Goal: Check status: Check status

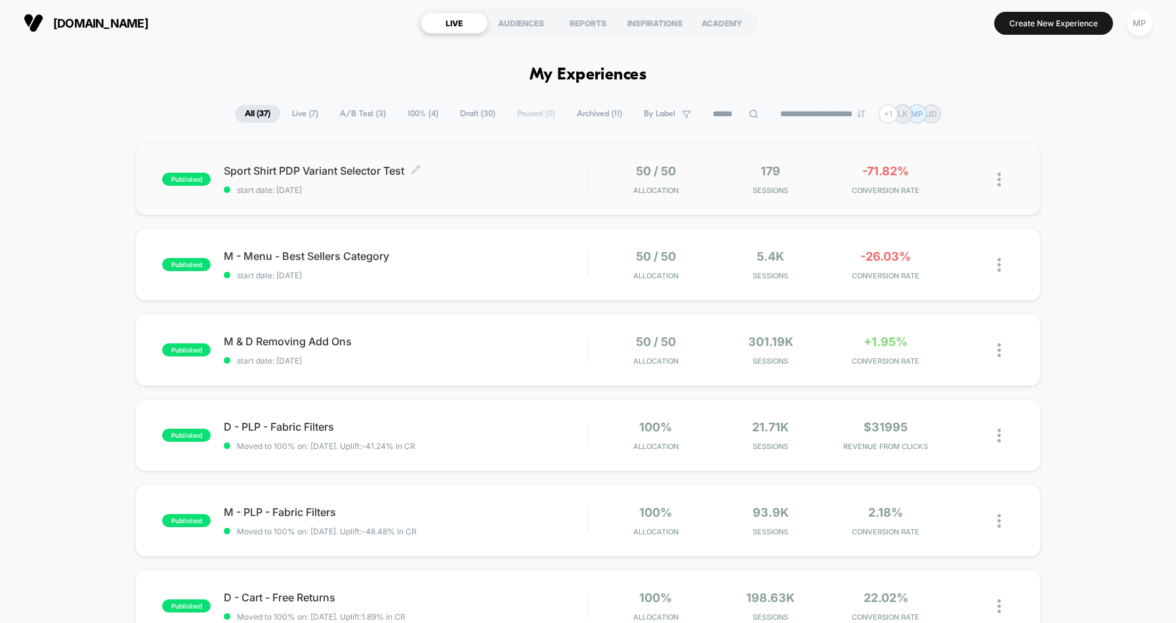
click at [504, 188] on span "start date: [DATE]" at bounding box center [405, 190] width 363 height 10
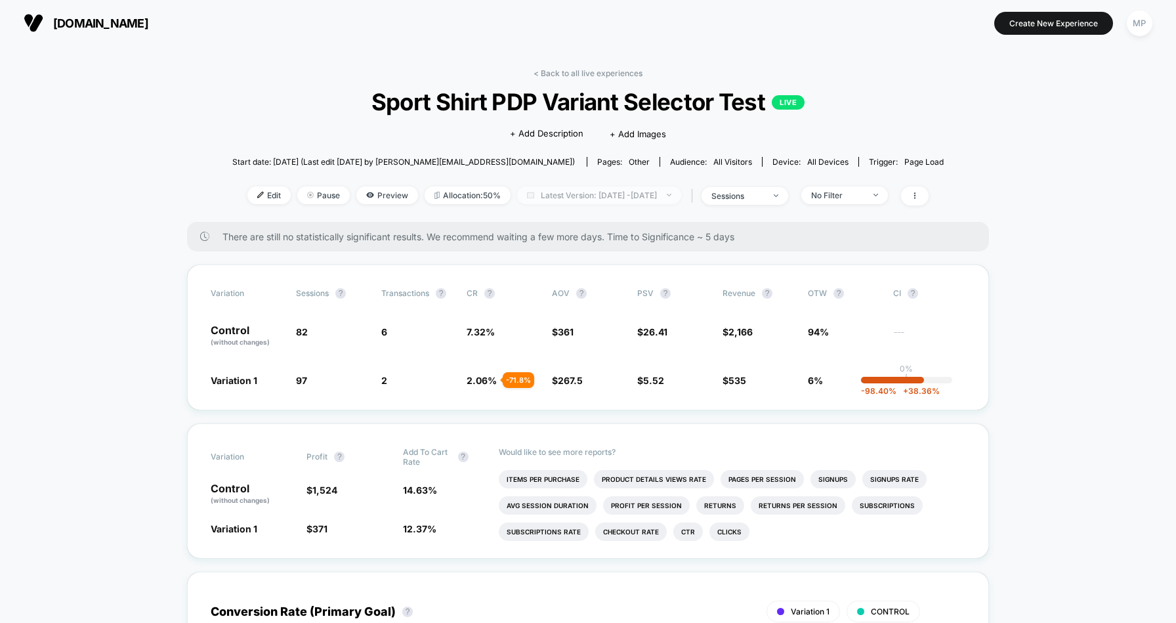
click at [532, 192] on span "Latest Version: [DATE] - [DATE]" at bounding box center [599, 195] width 164 height 18
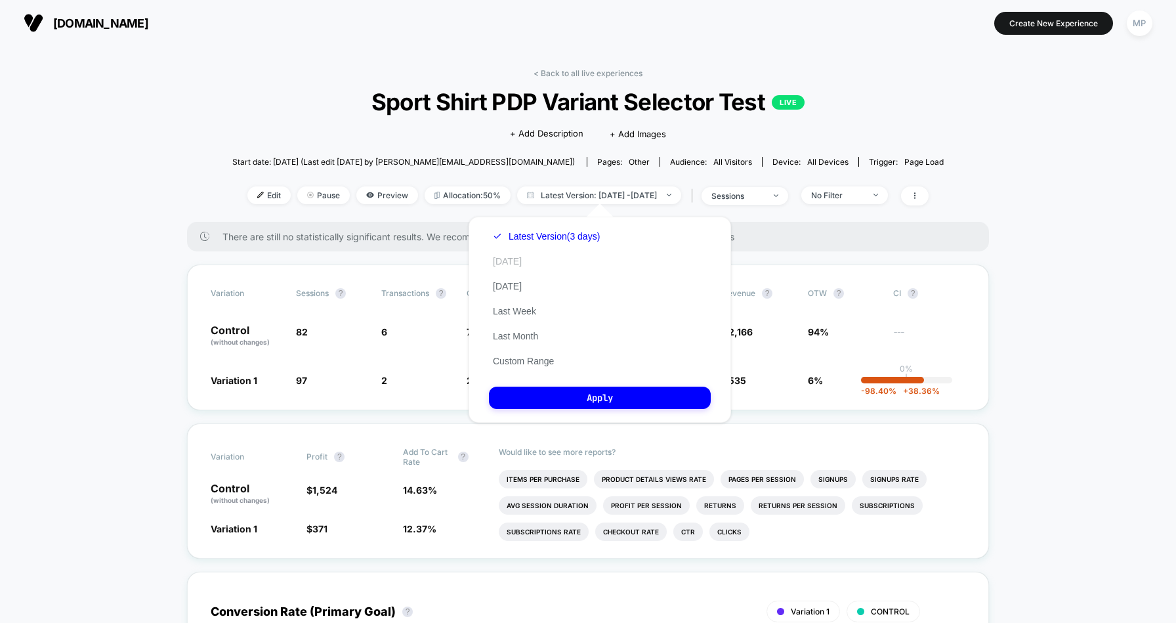
click at [516, 255] on button "[DATE]" at bounding box center [507, 261] width 37 height 12
click at [547, 394] on button "Apply" at bounding box center [600, 397] width 222 height 22
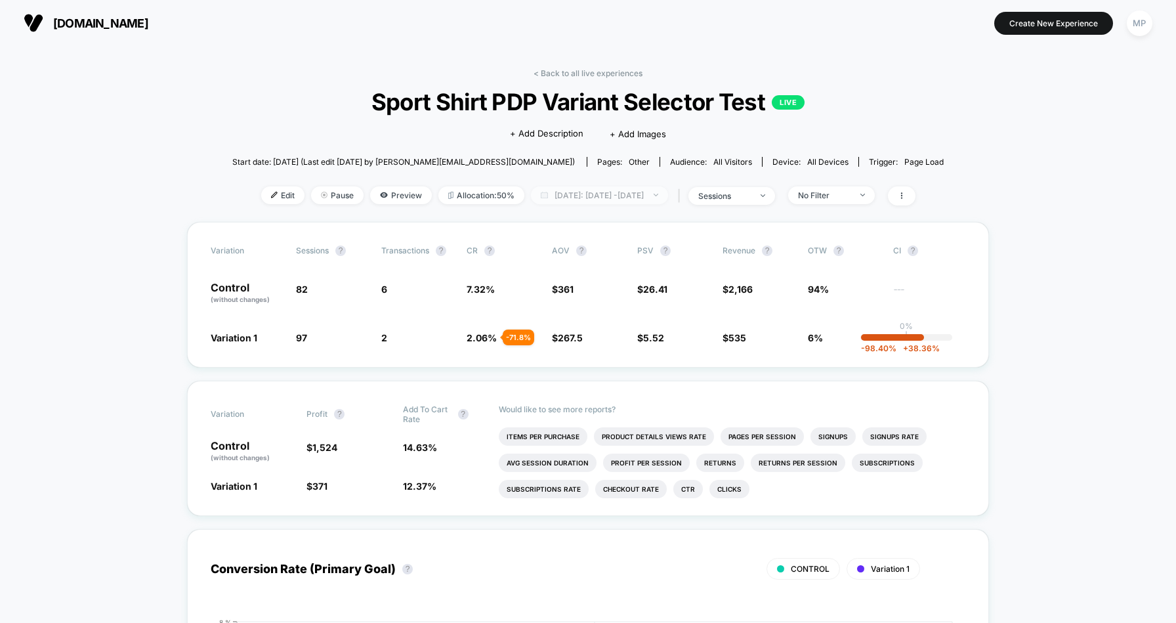
click at [617, 190] on span "[DATE]: [DATE] - [DATE]" at bounding box center [599, 195] width 137 height 18
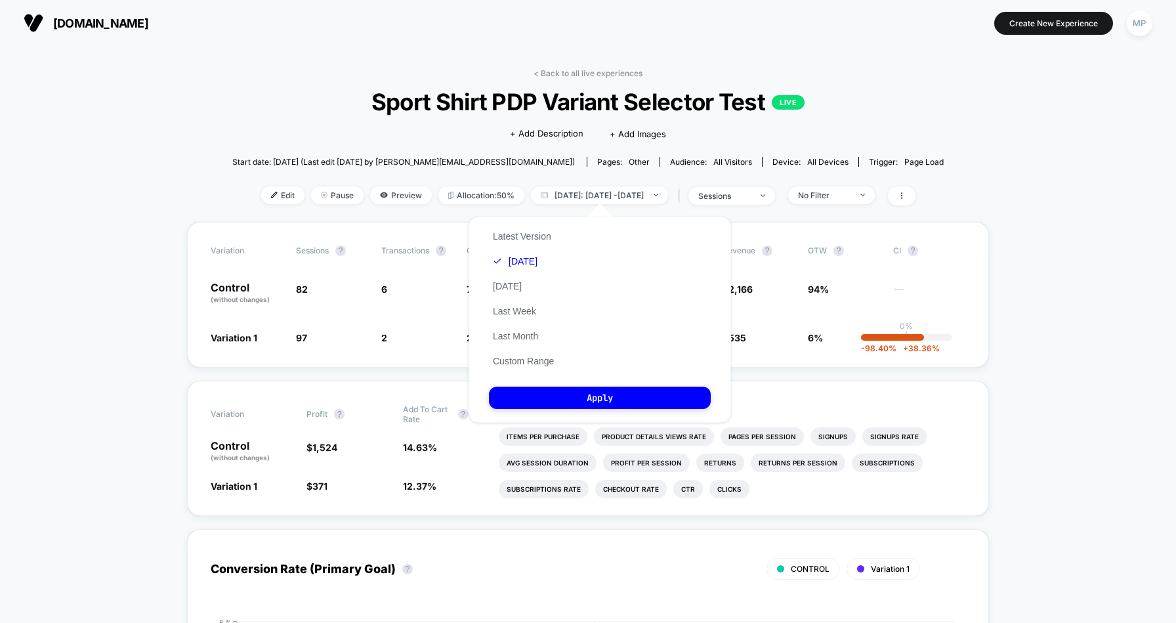
click at [561, 283] on div "Latest Version [DATE] [DATE] Last Week Last Month Custom Range Apply" at bounding box center [599, 320] width 262 height 206
click at [516, 286] on button "[DATE]" at bounding box center [507, 286] width 37 height 12
click at [550, 410] on div "Latest Version [DATE] [DATE] Last Week Last Month Custom Range Apply" at bounding box center [599, 320] width 262 height 206
click at [551, 396] on button "Apply" at bounding box center [600, 397] width 222 height 22
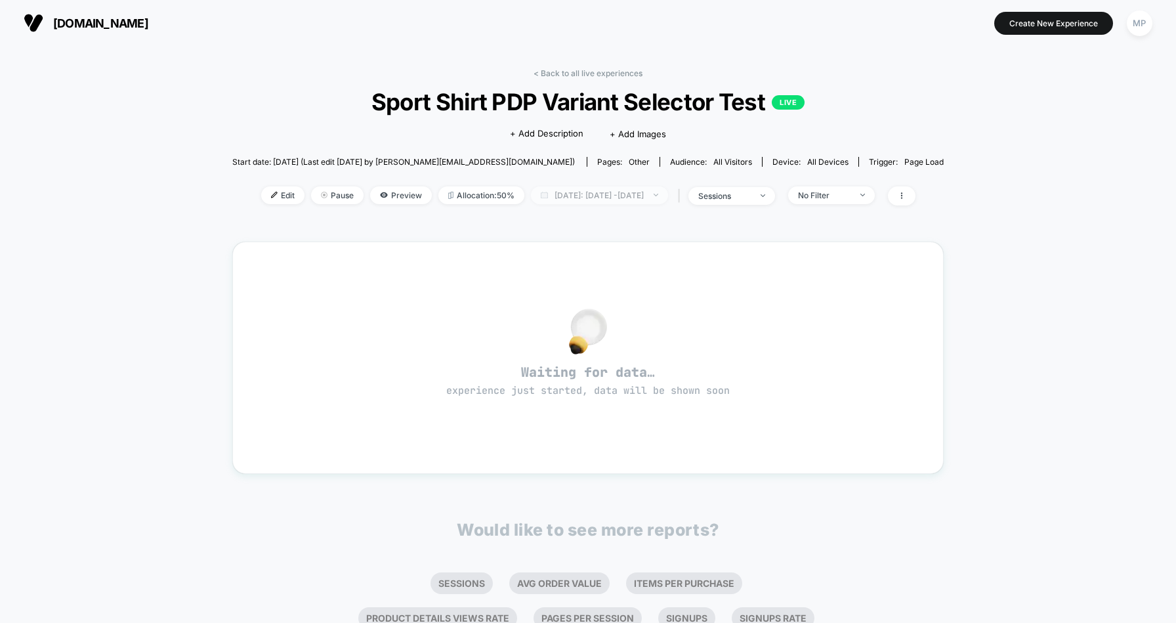
click at [584, 196] on span "[DATE]: [DATE] - [DATE]" at bounding box center [599, 195] width 137 height 18
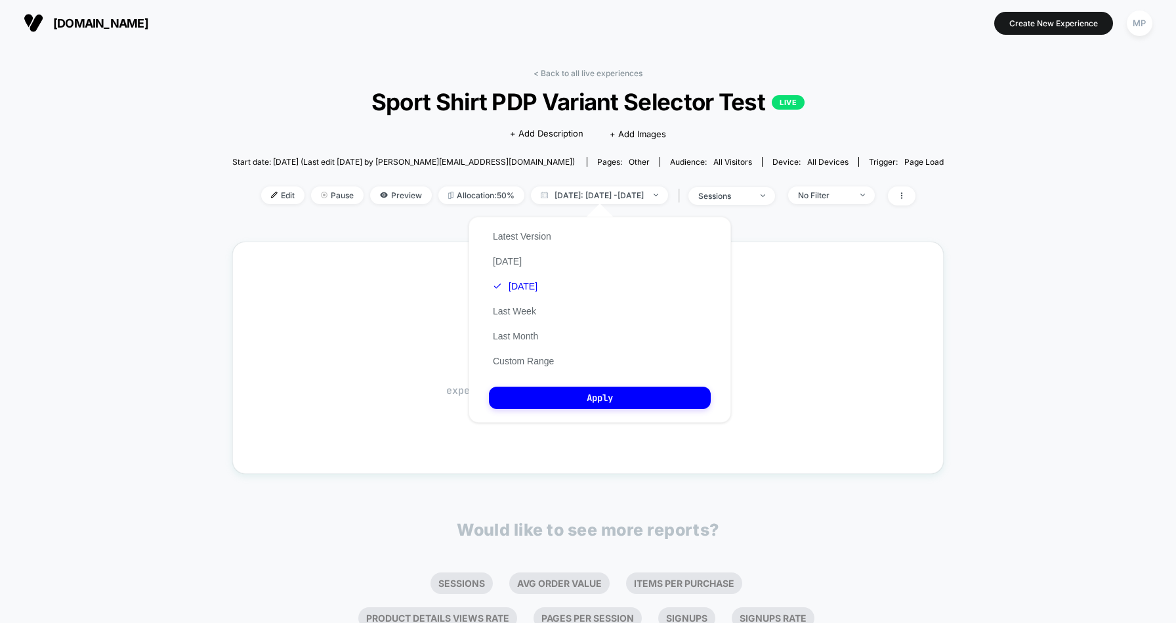
click at [562, 235] on div "Latest Version [DATE] [DATE] Last Week Last Month Custom Range Apply" at bounding box center [599, 320] width 262 height 206
click at [537, 236] on button "Latest Version" at bounding box center [522, 236] width 66 height 12
click at [563, 394] on button "Apply" at bounding box center [600, 397] width 222 height 22
